Goal: Check status

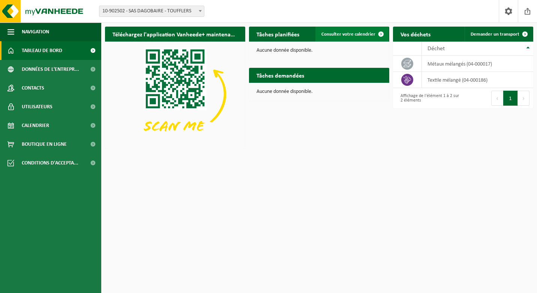
click at [348, 34] on span "Consulter votre calendrier" at bounding box center [348, 34] width 54 height 5
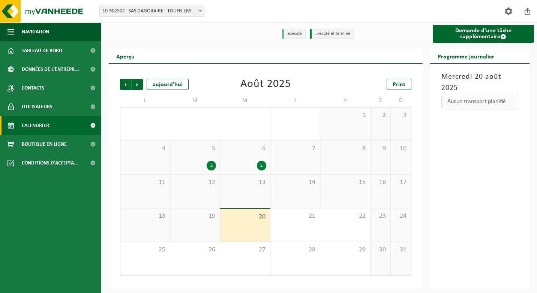
click at [263, 164] on div "2" at bounding box center [261, 166] width 9 height 10
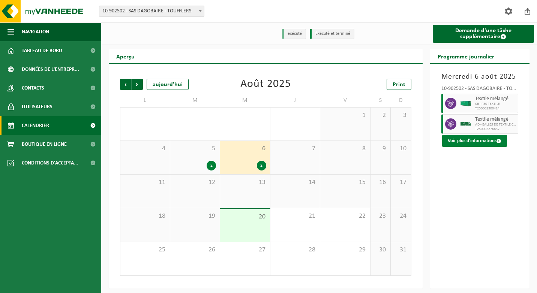
click at [494, 136] on button "Voir plus d'informations" at bounding box center [474, 141] width 65 height 12
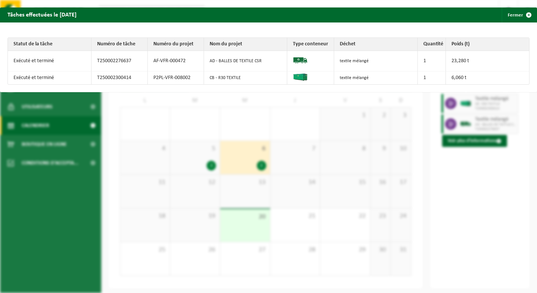
click at [201, 155] on div "Tâches effectuées le [DATE] Fermer Statut de la tâche Numéro de tâche Numéro du…" at bounding box center [268, 146] width 537 height 293
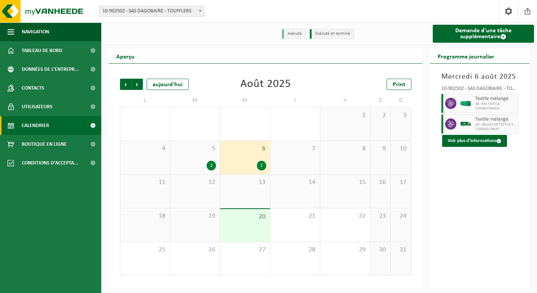
click at [197, 161] on div "5 2" at bounding box center [195, 157] width 50 height 33
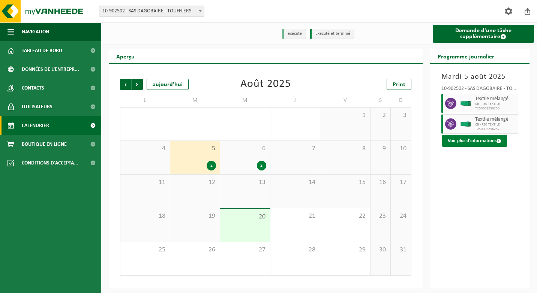
click at [485, 142] on button "Voir plus d'informations" at bounding box center [474, 141] width 65 height 12
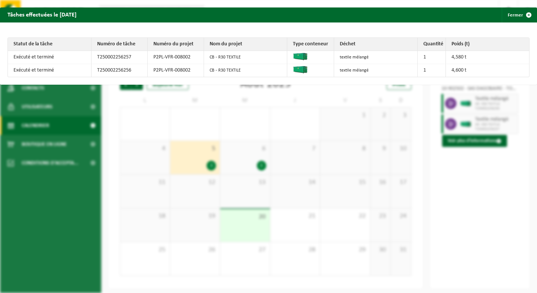
click at [455, 160] on div "Tâches effectuées le [DATE] Fermer Statut de la tâche Numéro de tâche Numéro du…" at bounding box center [268, 146] width 537 height 293
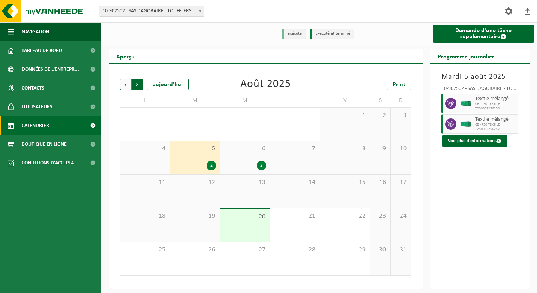
click at [124, 83] on span "Précédent" at bounding box center [125, 84] width 11 height 11
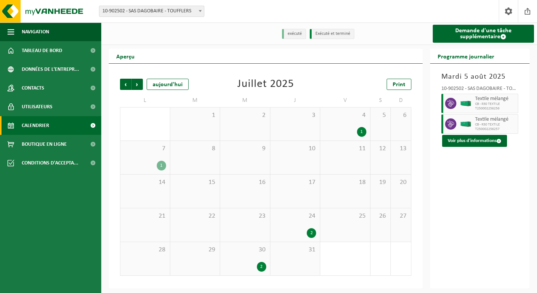
click at [328, 135] on div "1" at bounding box center [345, 132] width 42 height 10
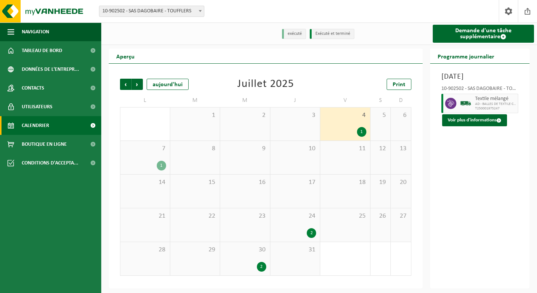
click at [161, 160] on div "7 1" at bounding box center [144, 157] width 49 height 33
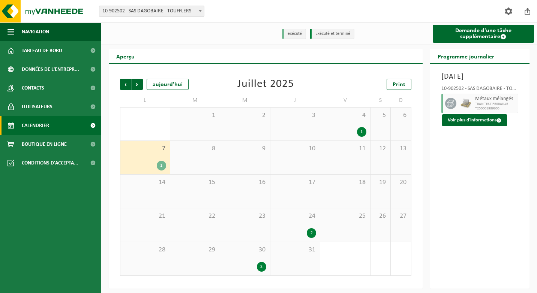
click at [304, 229] on div "2" at bounding box center [295, 233] width 42 height 10
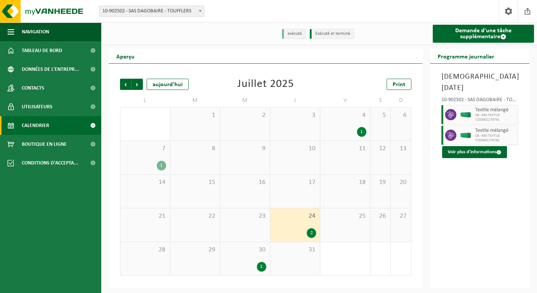
click at [240, 256] on div "30 2" at bounding box center [245, 258] width 50 height 33
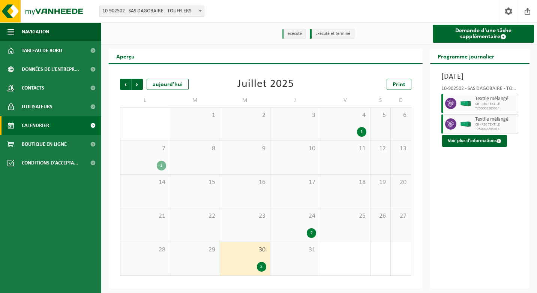
click at [291, 225] on div "24 2" at bounding box center [295, 224] width 50 height 33
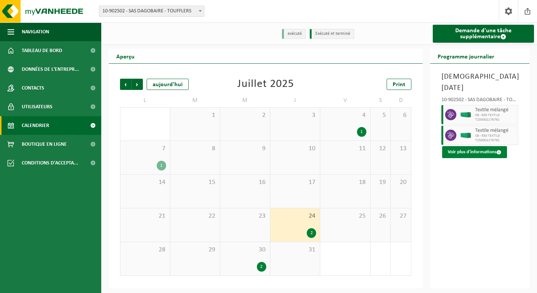
click at [482, 146] on button "Voir plus d'informations" at bounding box center [474, 152] width 65 height 12
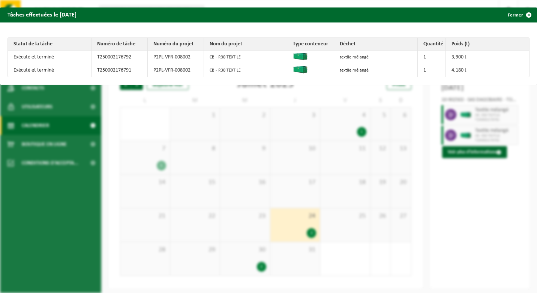
click at [463, 166] on div "Tâches effectuées le [DATE] Fermer Statut de la tâche Numéro de tâche Numéro du…" at bounding box center [268, 146] width 537 height 293
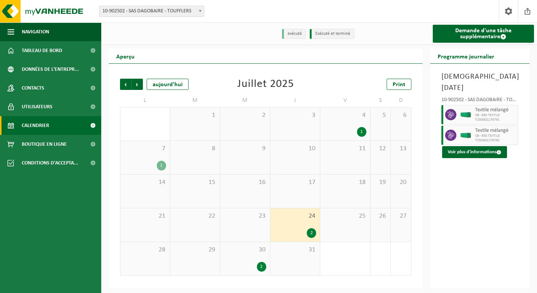
click at [247, 265] on div "2" at bounding box center [245, 267] width 42 height 10
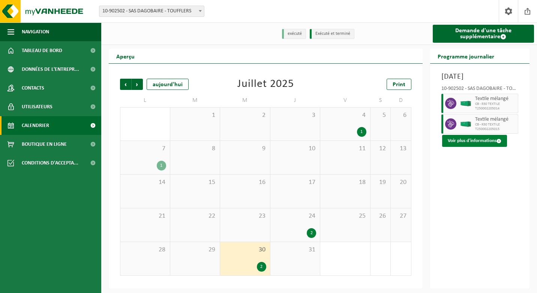
click at [471, 147] on button "Voir plus d'informations" at bounding box center [474, 141] width 65 height 12
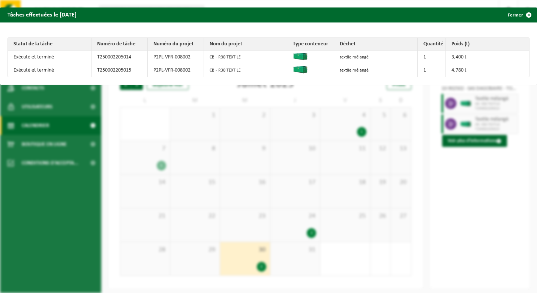
click at [448, 179] on div "Tâches effectuées le [DATE] Fermer Statut de la tâche Numéro de tâche Numéro du…" at bounding box center [268, 146] width 537 height 293
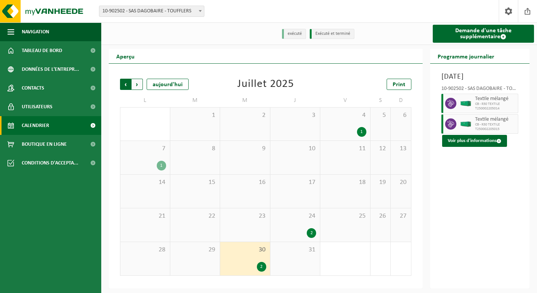
click at [135, 82] on span "Suivant" at bounding box center [137, 84] width 11 height 11
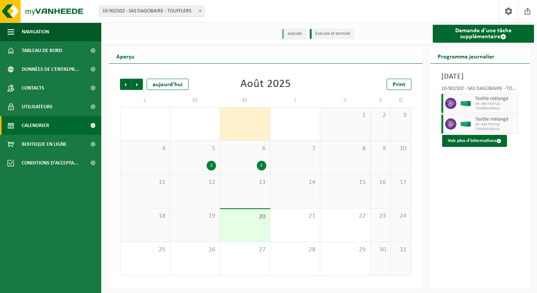
click at [202, 155] on div "5 2" at bounding box center [195, 157] width 50 height 33
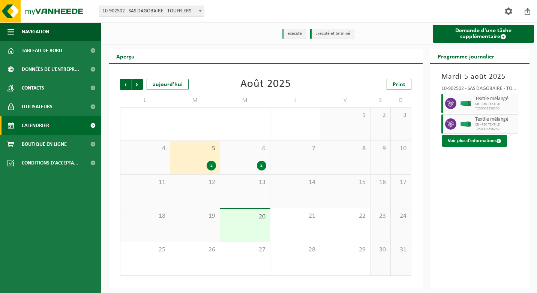
click at [477, 142] on button "Voir plus d'informations" at bounding box center [474, 141] width 65 height 12
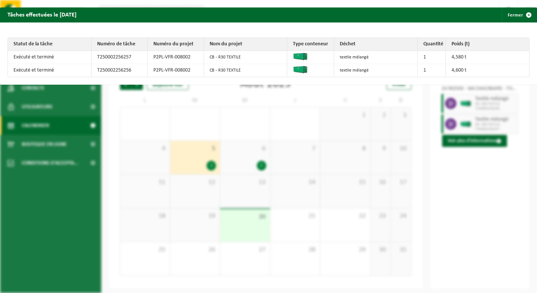
click at [460, 171] on div "Tâches effectuées le [DATE] Fermer Statut de la tâche Numéro de tâche Numéro du…" at bounding box center [268, 146] width 537 height 293
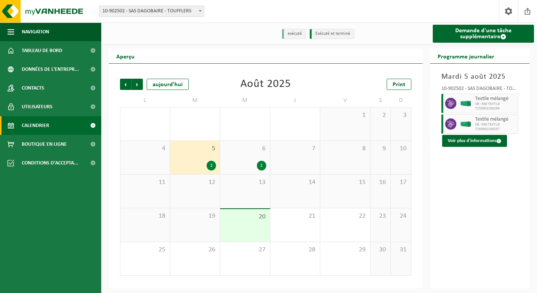
click at [227, 150] on span "6" at bounding box center [245, 149] width 42 height 8
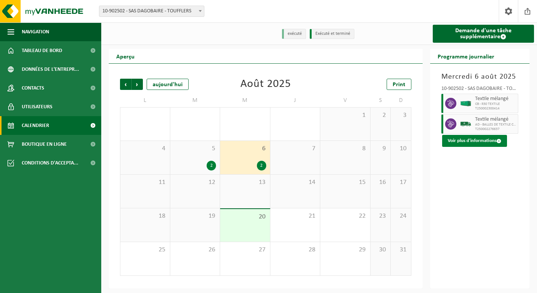
click at [491, 139] on button "Voir plus d'informations" at bounding box center [474, 141] width 65 height 12
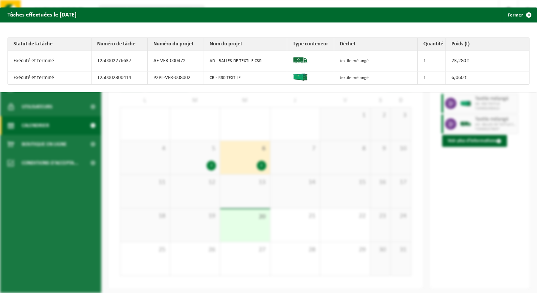
click at [445, 166] on div "Tâches effectuées le [DATE] Fermer Statut de la tâche Numéro de tâche Numéro du…" at bounding box center [268, 146] width 537 height 293
